Goal: Task Accomplishment & Management: Complete application form

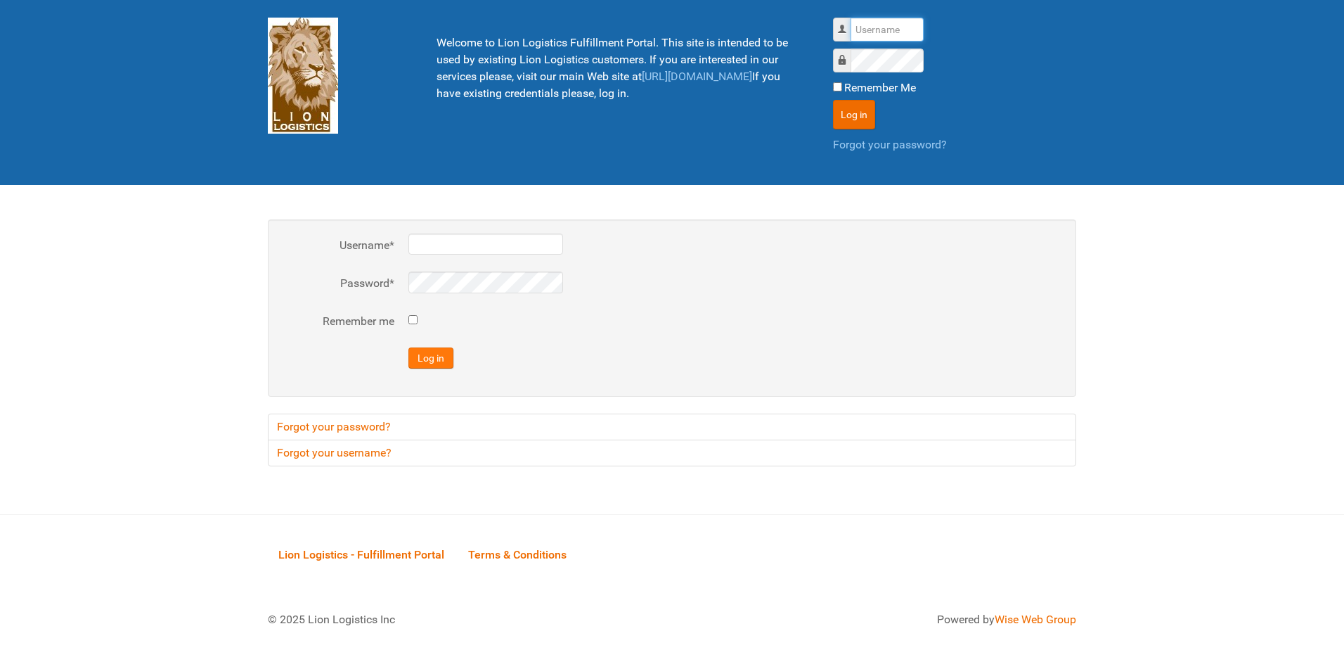
type input "al"
click at [437, 352] on button "Log in" at bounding box center [430, 357] width 45 height 21
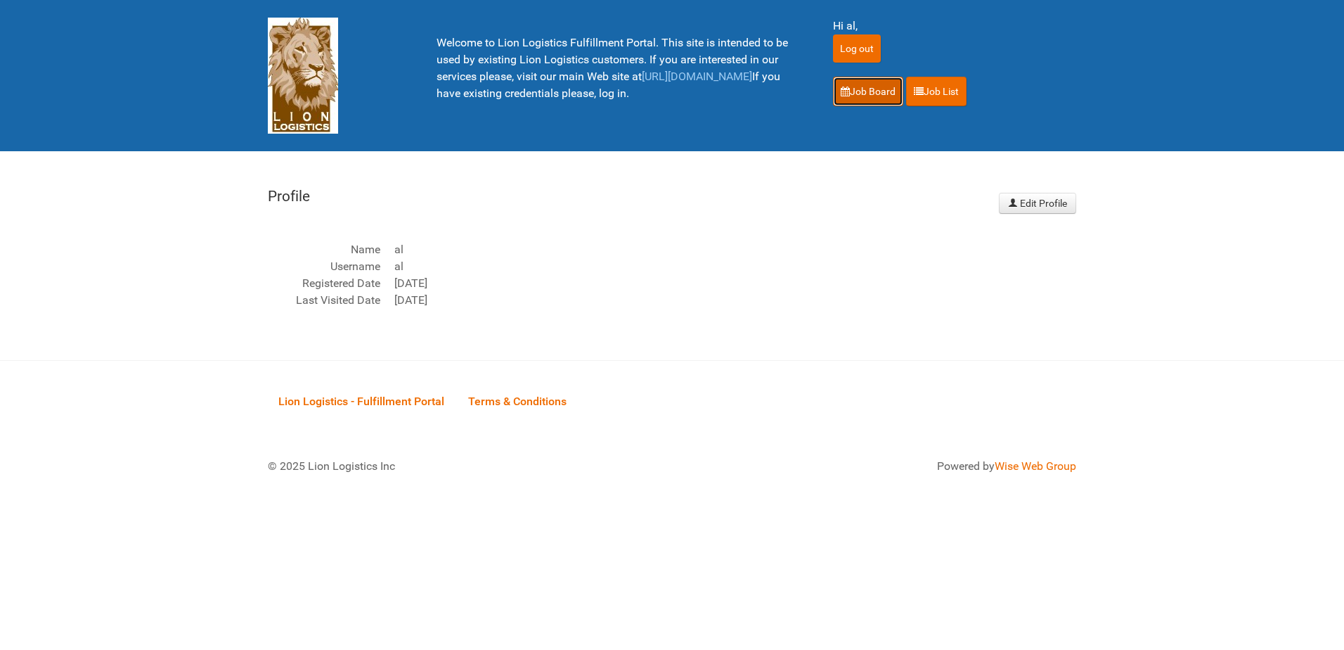
click at [870, 84] on link "Job Board" at bounding box center [868, 92] width 70 height 30
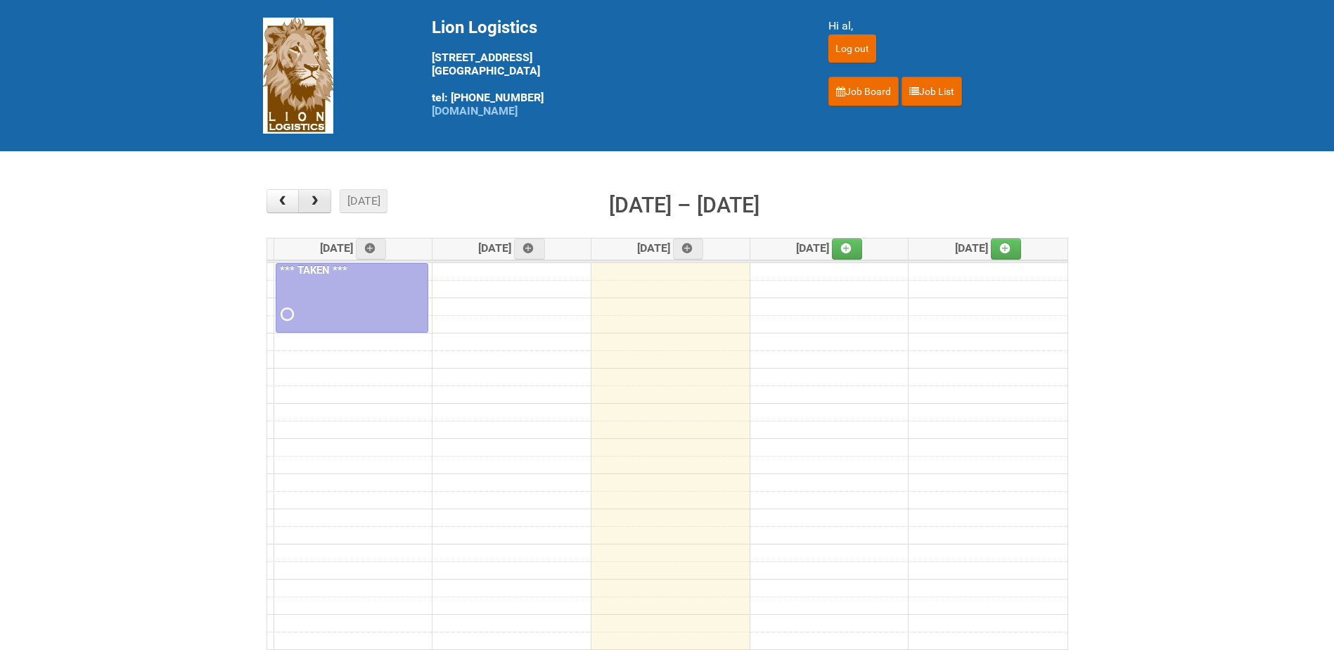
click at [320, 203] on span "button" at bounding box center [314, 200] width 13 height 11
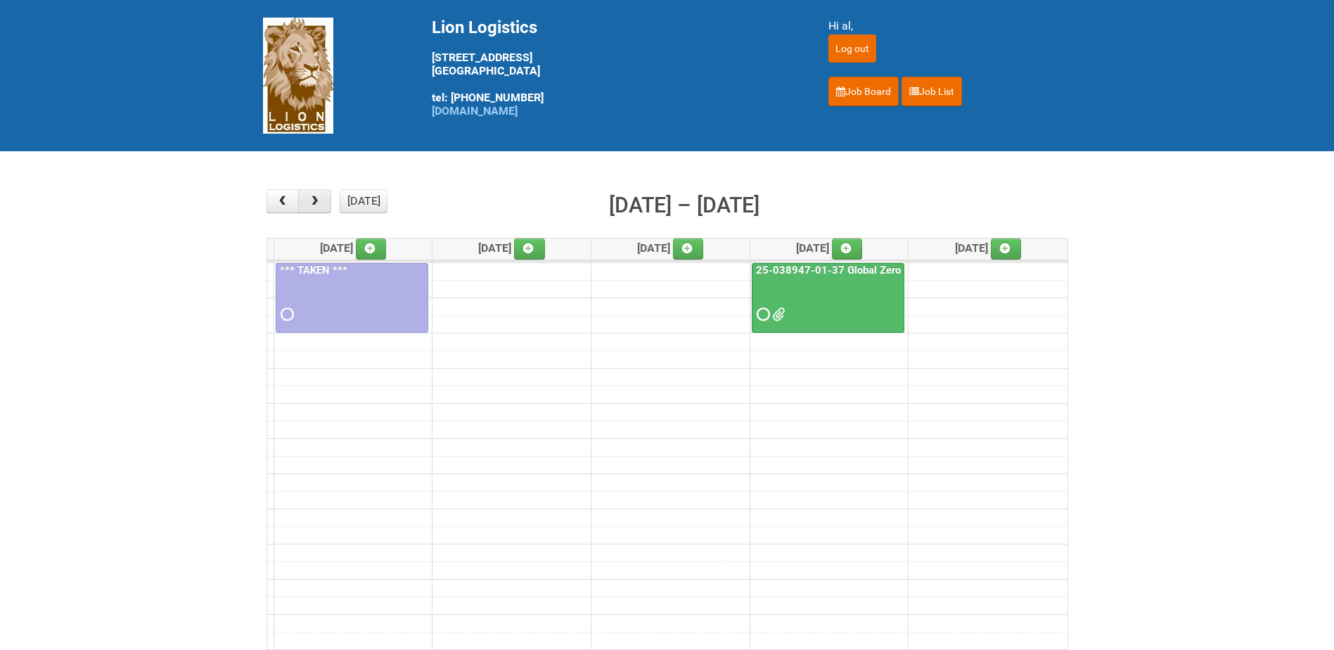
click at [320, 203] on span "button" at bounding box center [314, 200] width 13 height 11
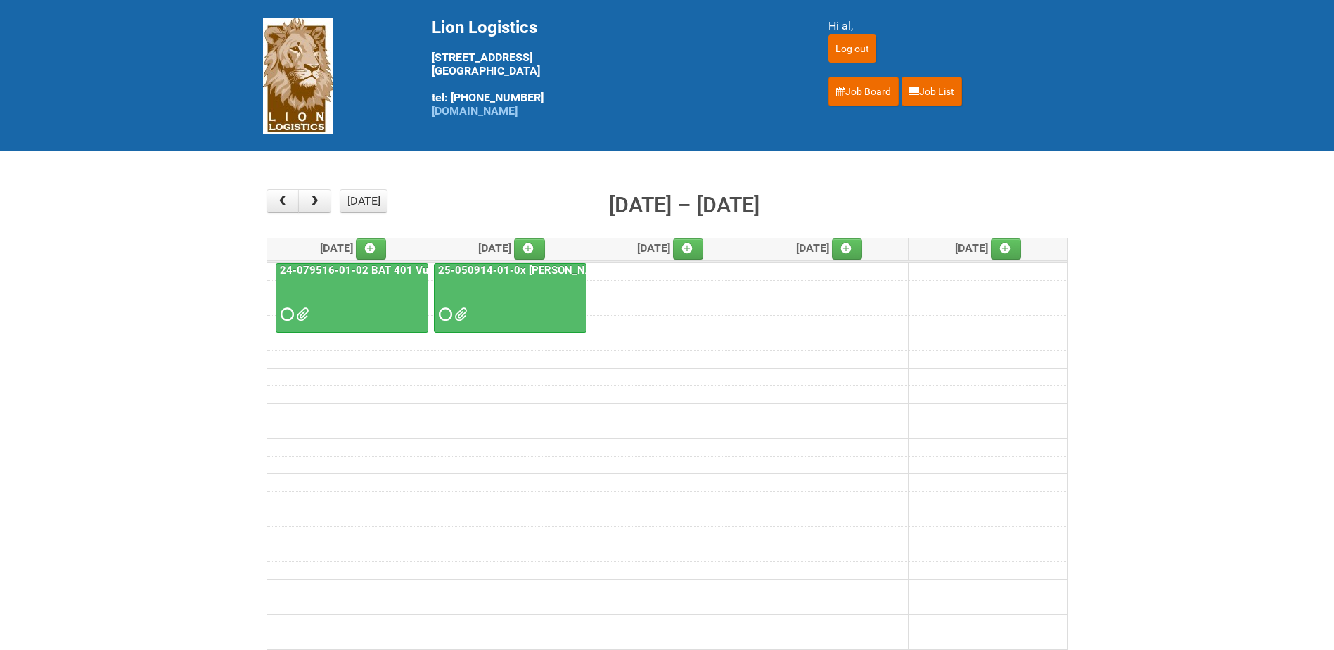
click at [363, 309] on div at bounding box center [352, 302] width 150 height 46
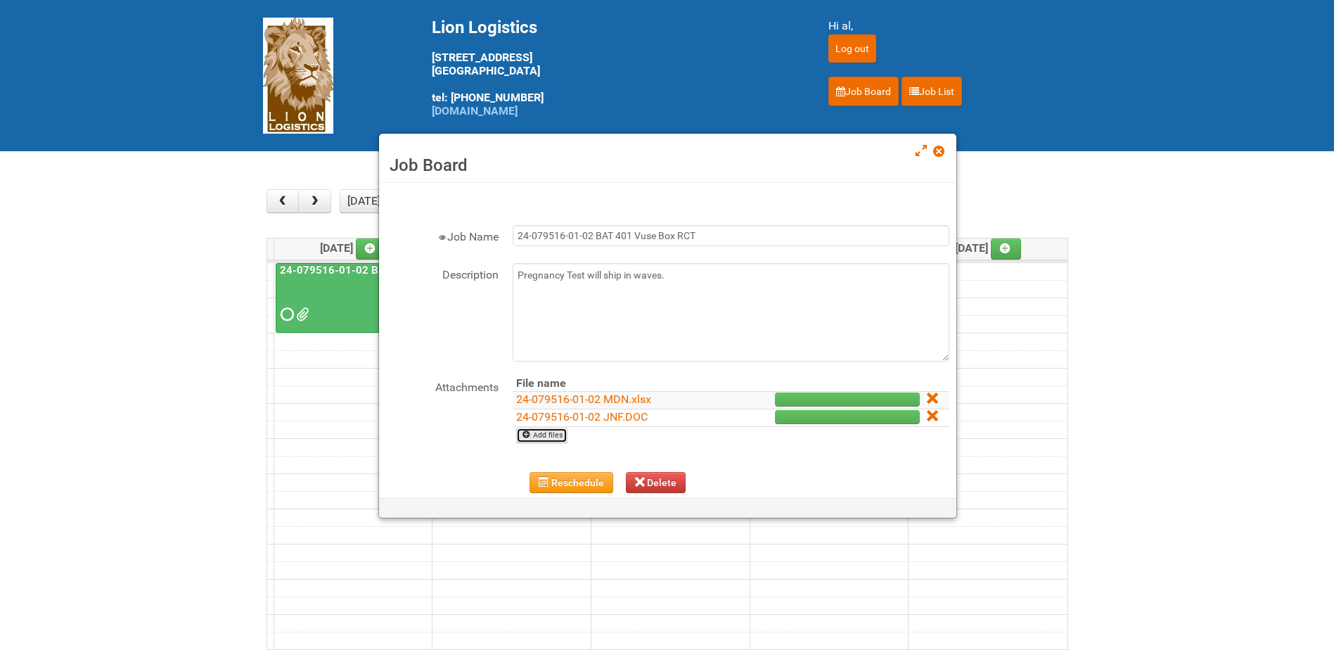
click at [538, 432] on link "Add files" at bounding box center [541, 434] width 51 height 15
type input "C:\fakepath\RAIBAT Vuse Pro Box RCT Study - Pregnancy Test Letter - [DATE].pdf"
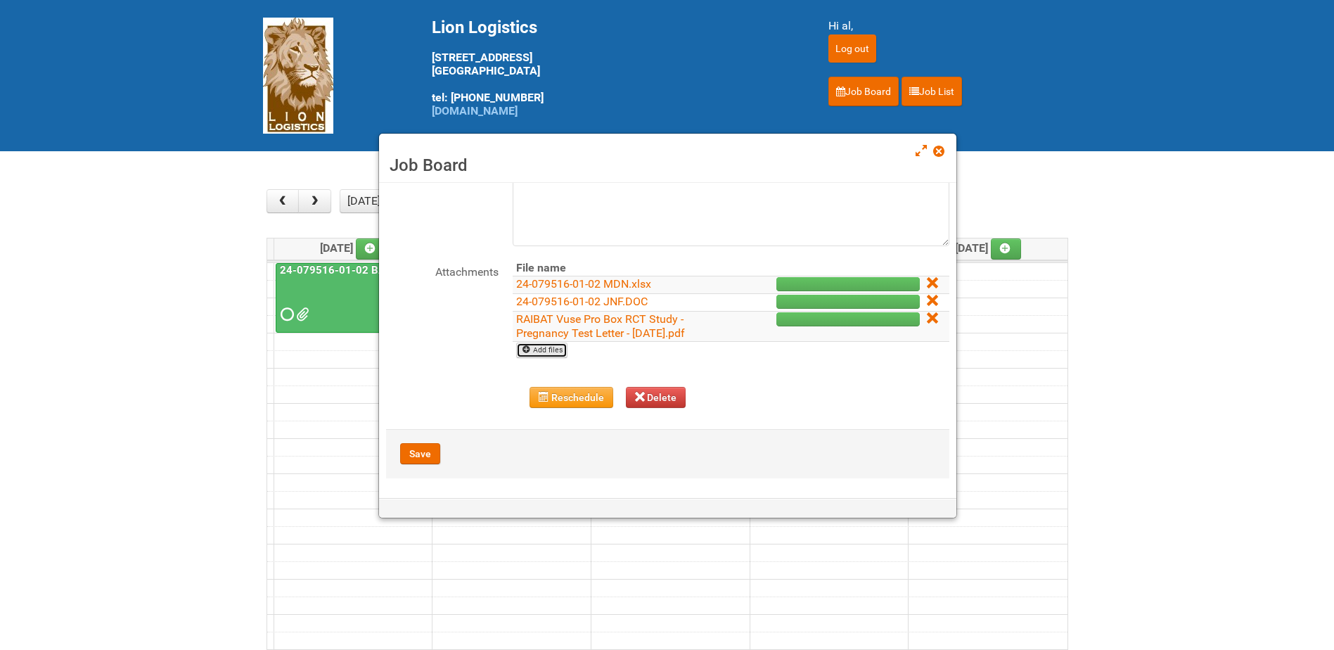
scroll to position [117, 0]
click at [423, 448] on button "Save" at bounding box center [420, 451] width 40 height 21
